Goal: Information Seeking & Learning: Understand process/instructions

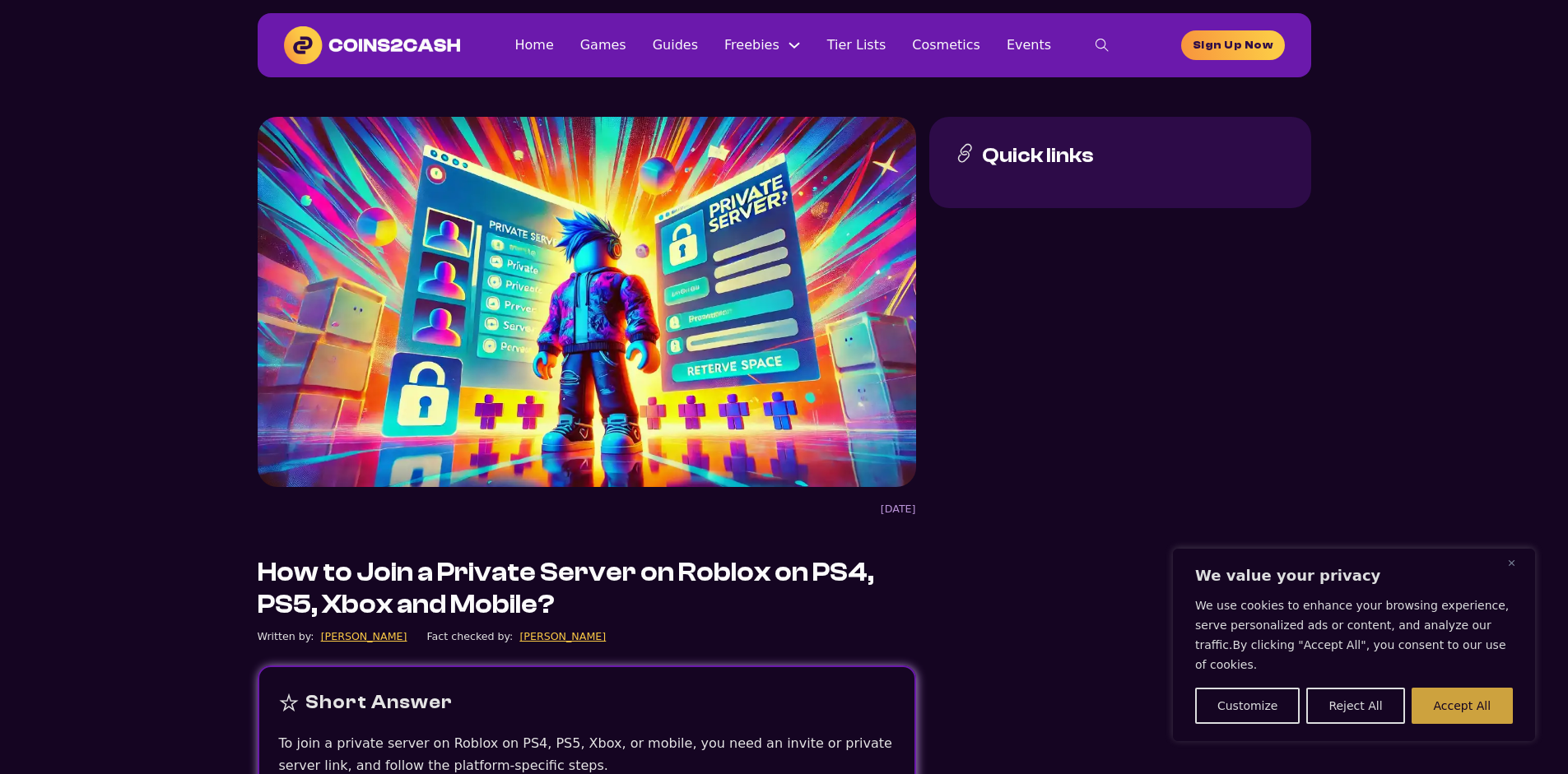
click at [1466, 716] on button "Accept All" at bounding box center [1462, 705] width 101 height 36
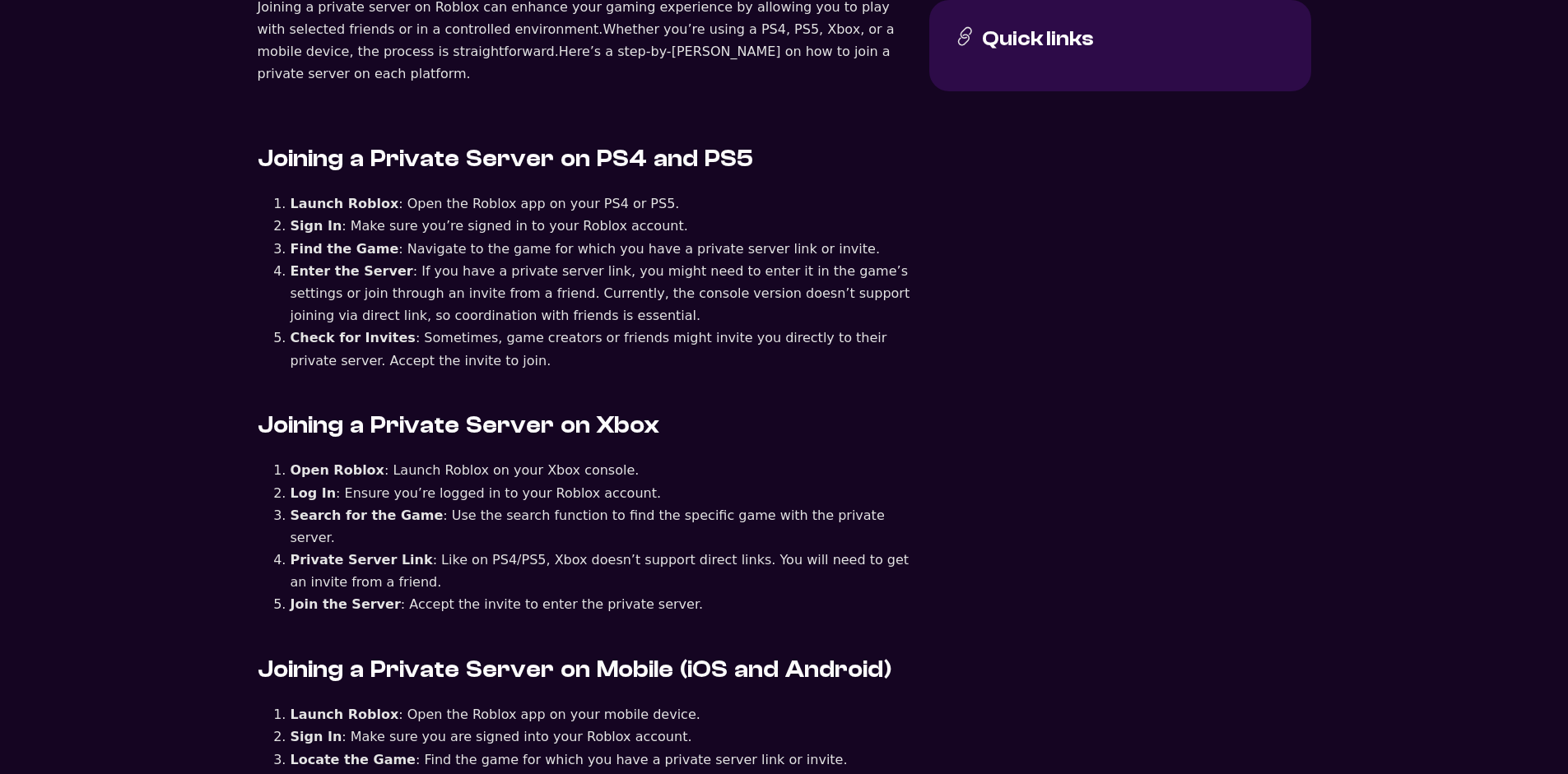
scroll to position [822, 0]
drag, startPoint x: 275, startPoint y: 331, endPoint x: 719, endPoint y: 321, distance: 444.1
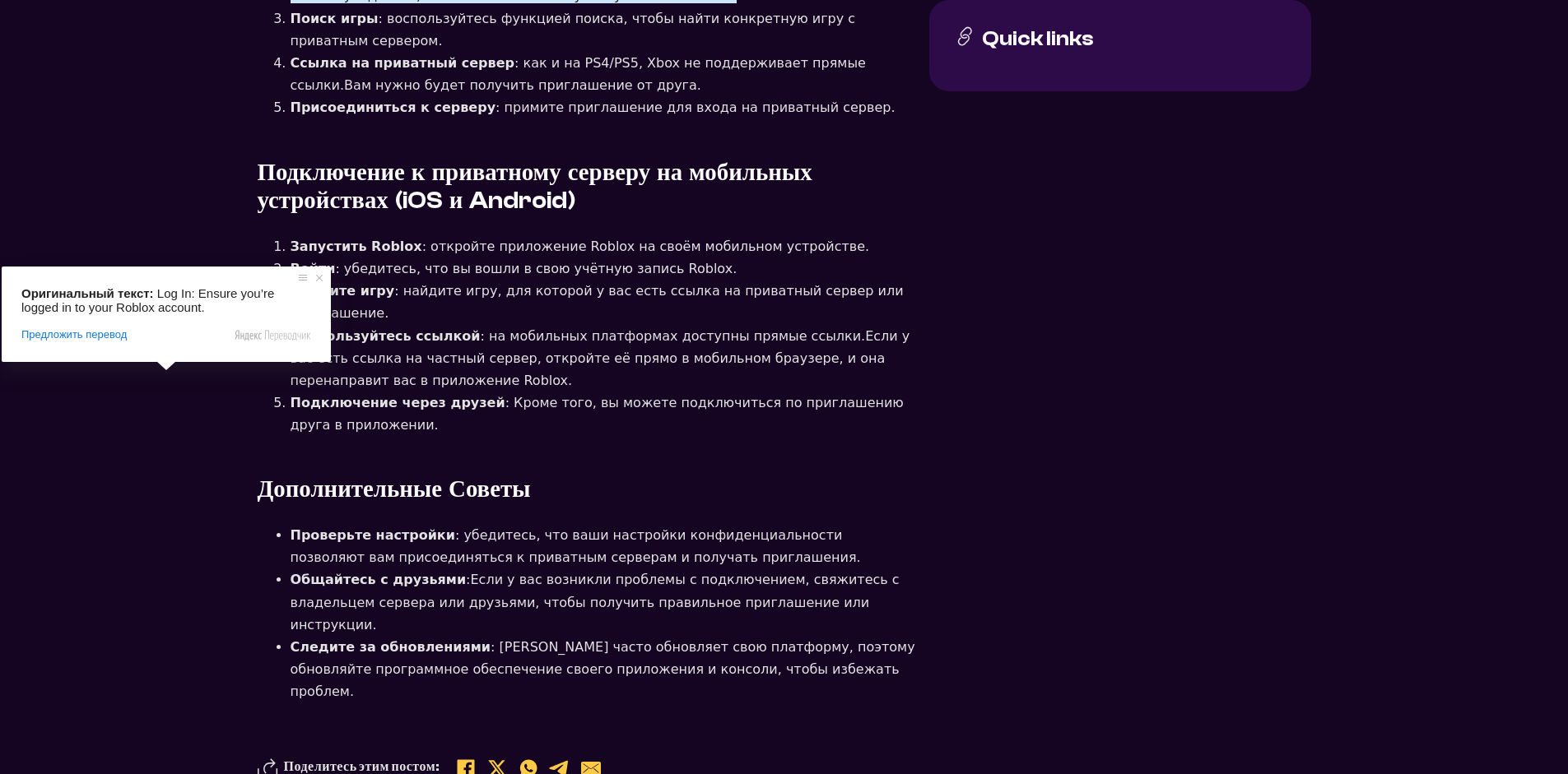
scroll to position [1563, 0]
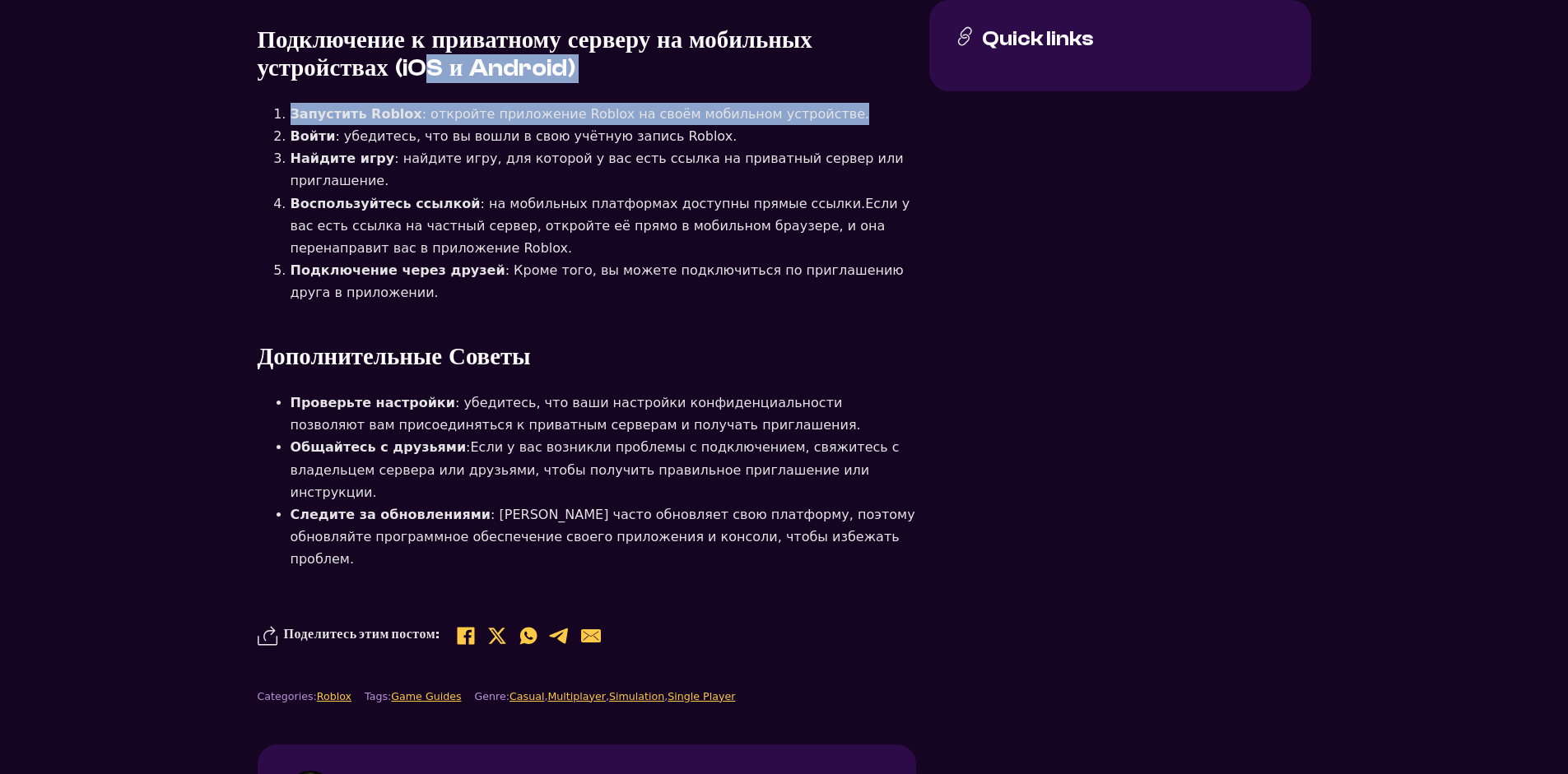
drag, startPoint x: 632, startPoint y: 334, endPoint x: 772, endPoint y: 402, distance: 155.6
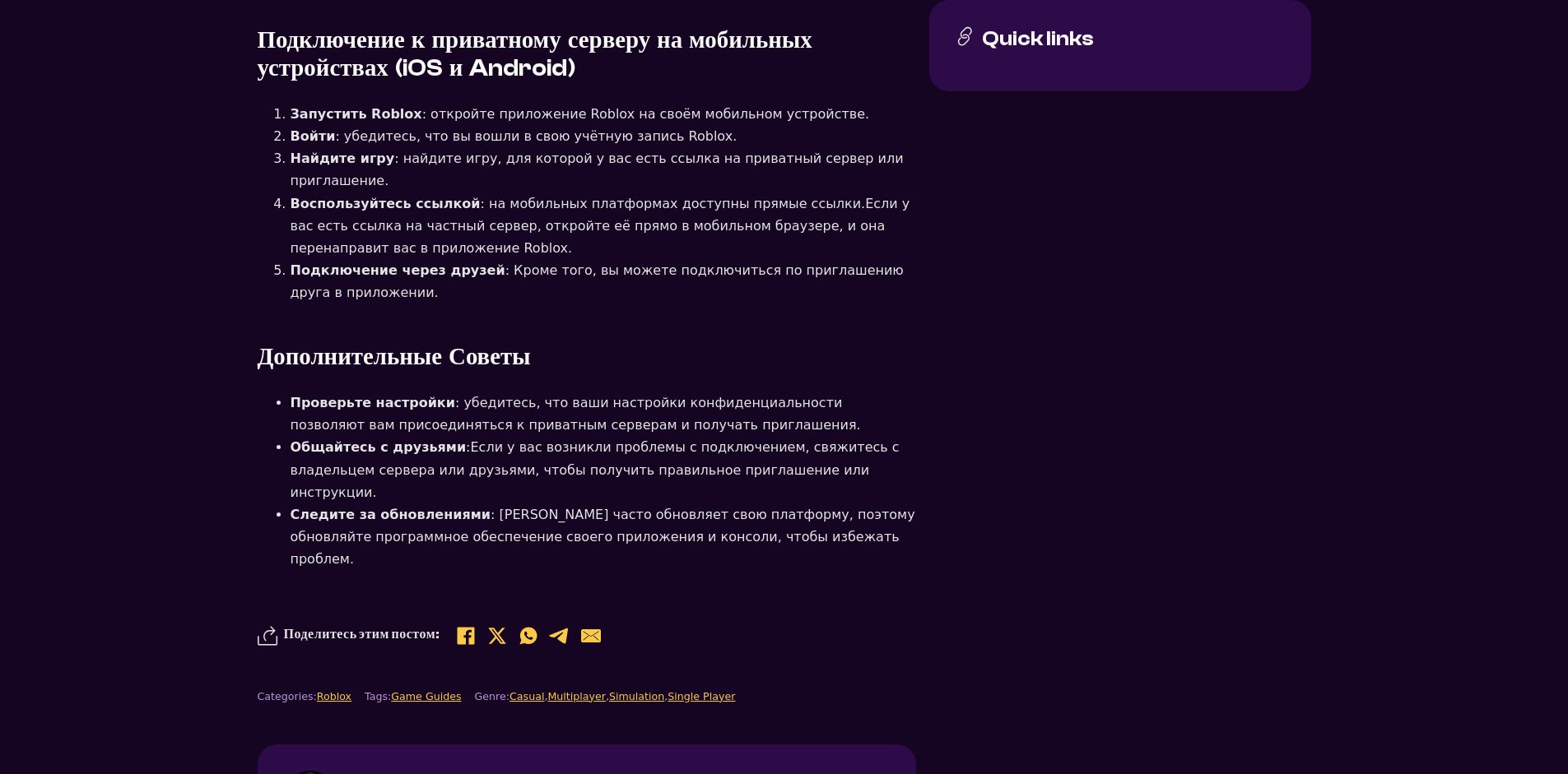
click at [354, 82] on ya-tr-span "Подключение к приватному серверу на мобильных устройствах (iOS и Android)" at bounding box center [535, 54] width 555 height 56
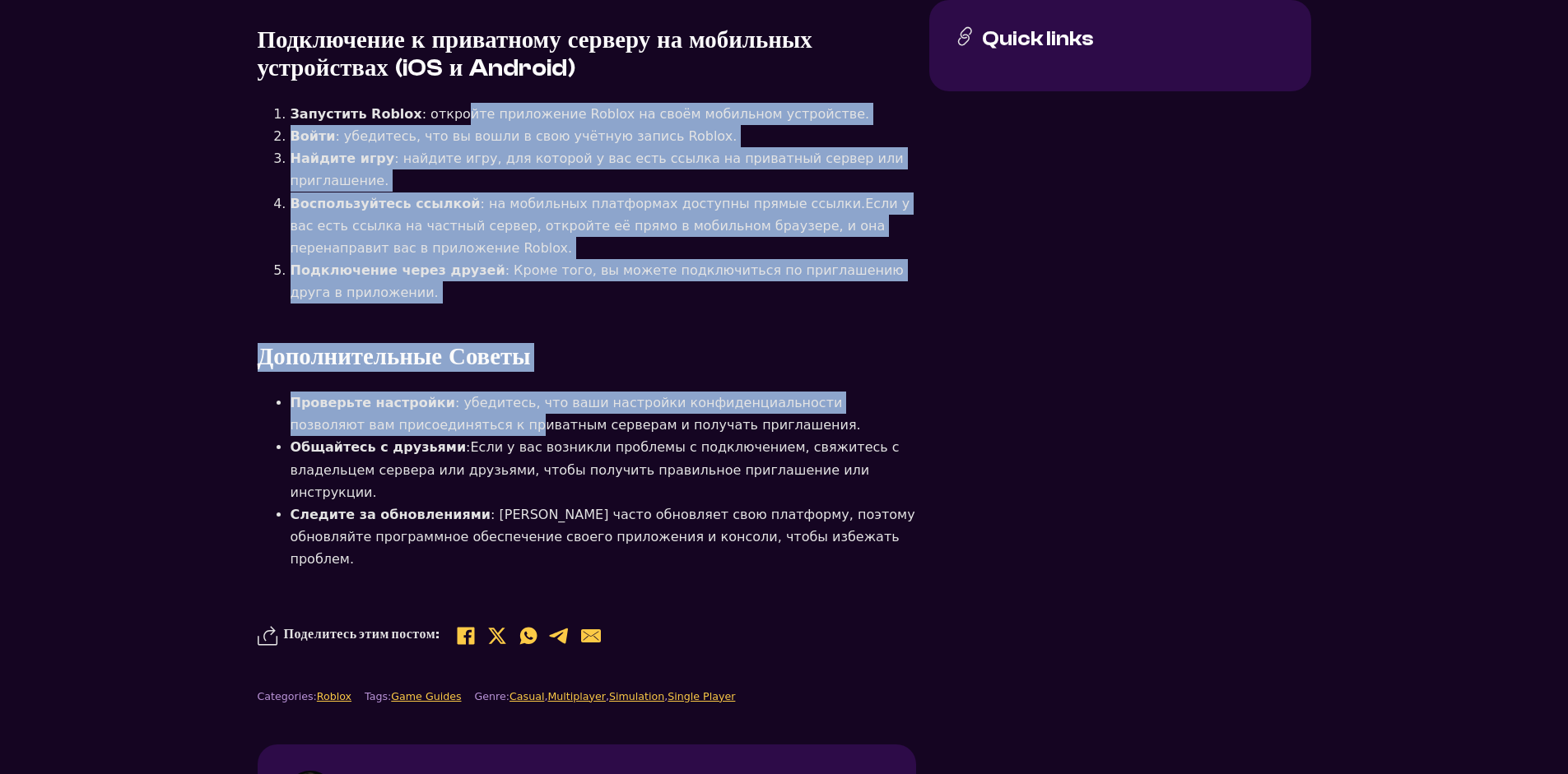
drag, startPoint x: 219, startPoint y: 380, endPoint x: 685, endPoint y: 515, distance: 485.2
